Goal: Task Accomplishment & Management: Complete application form

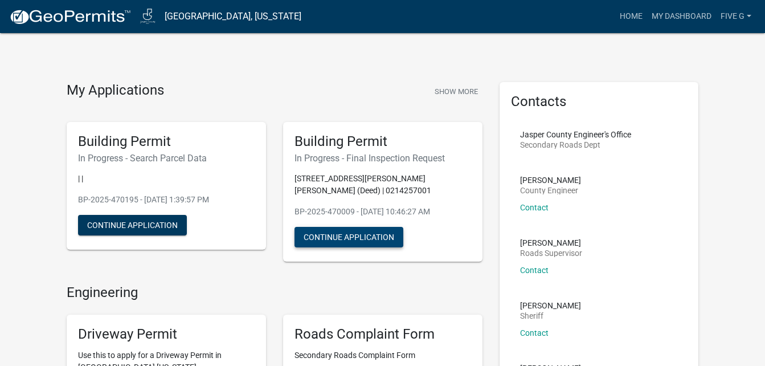
click at [351, 243] on button "Continue Application" at bounding box center [349, 237] width 109 height 21
click at [445, 94] on button "Show More" at bounding box center [456, 91] width 52 height 19
